Goal: Navigation & Orientation: Find specific page/section

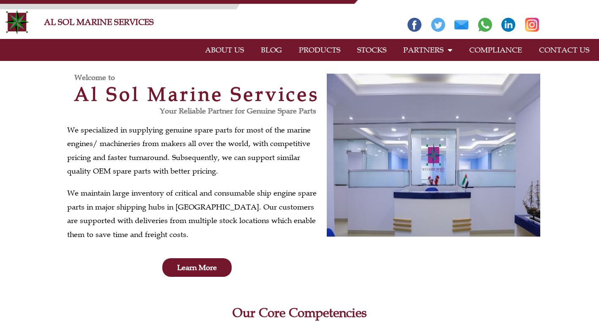
click at [341, 49] on link "PRODUCTS" at bounding box center [319, 49] width 58 height 19
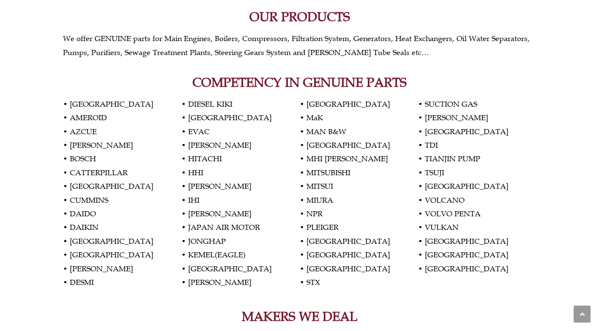
scroll to position [381, 0]
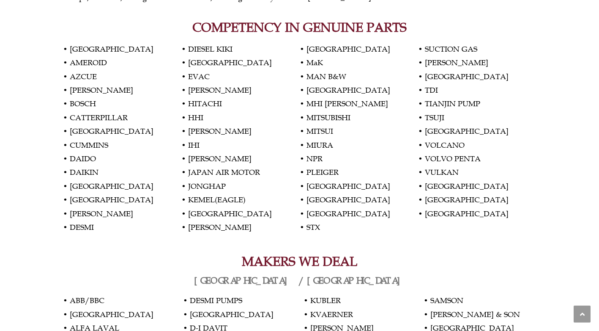
click at [329, 90] on p "• AKASAKA • AMEROID • AZCUE • BEHRENS • BOSCH • CATTERPILLAR • CROATIA • CUMMIN…" at bounding box center [300, 138] width 474 height 192
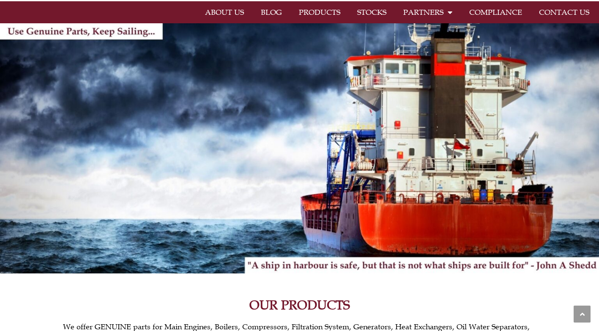
scroll to position [0, 0]
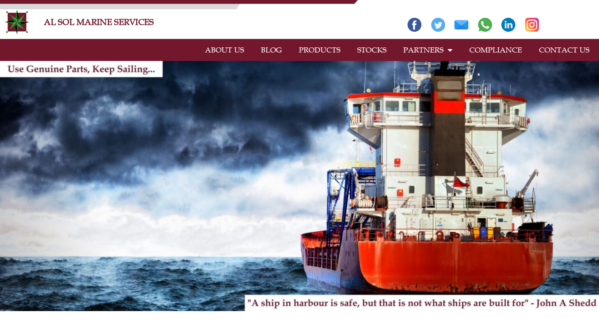
click at [385, 49] on link "STOCKS" at bounding box center [372, 49] width 46 height 19
